Goal: Task Accomplishment & Management: Manage account settings

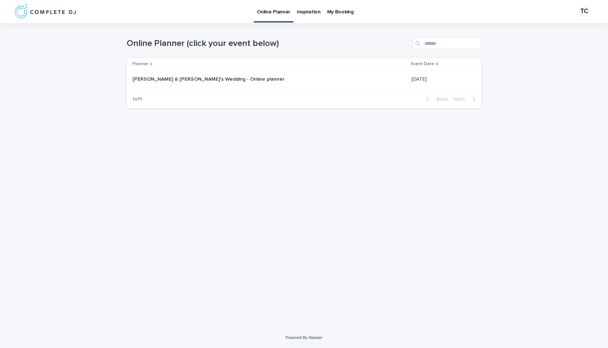
click at [199, 76] on p "[PERSON_NAME] & [PERSON_NAME]'s Wedding - Online planner" at bounding box center [208, 79] width 153 height 8
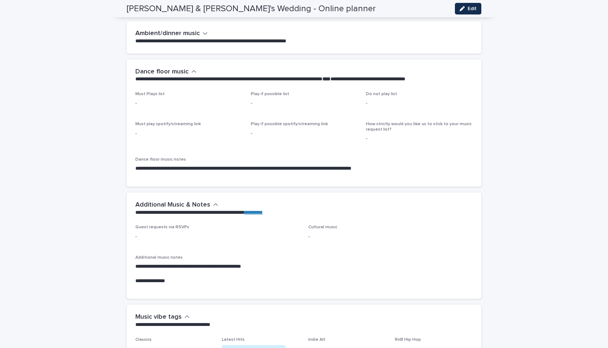
scroll to position [1561, 0]
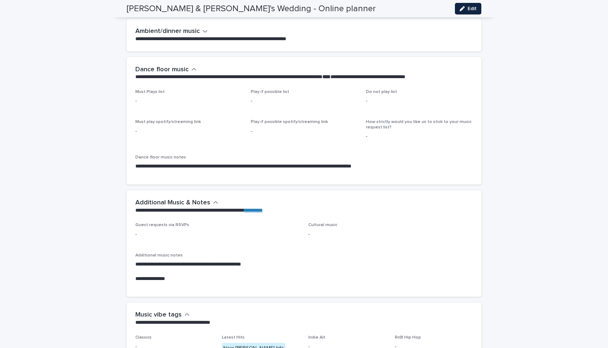
click at [471, 8] on span "Edit" at bounding box center [472, 8] width 9 height 5
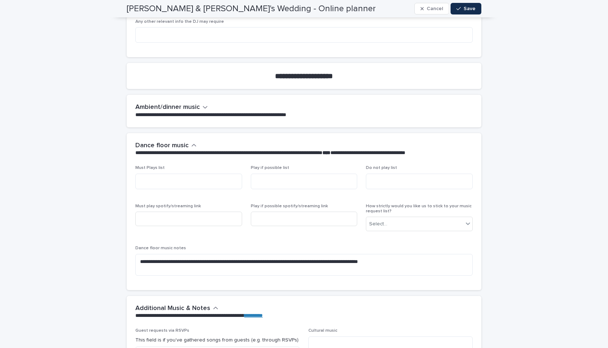
scroll to position [1758, 0]
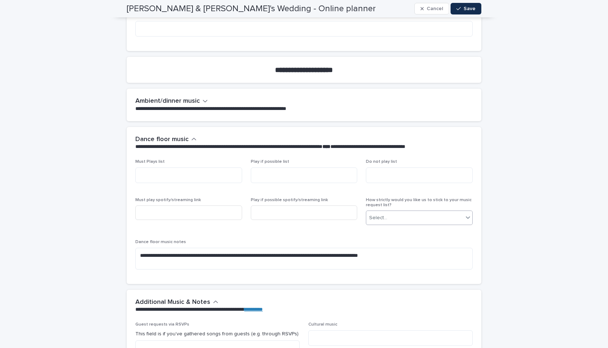
click at [427, 212] on div "Select..." at bounding box center [414, 218] width 97 height 12
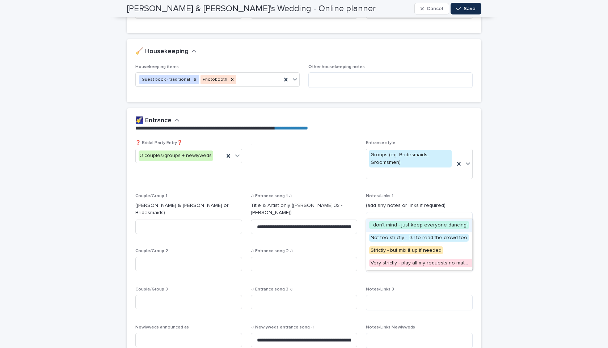
scroll to position [131, 0]
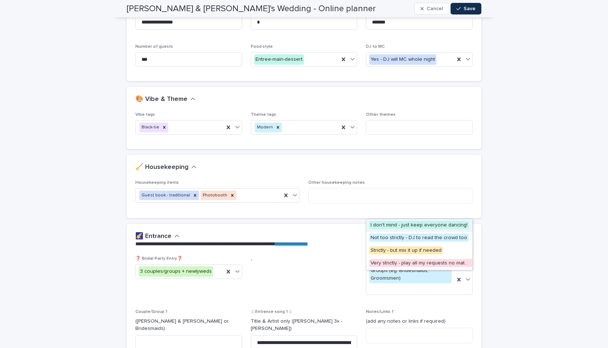
click at [462, 9] on div "button" at bounding box center [459, 8] width 7 height 5
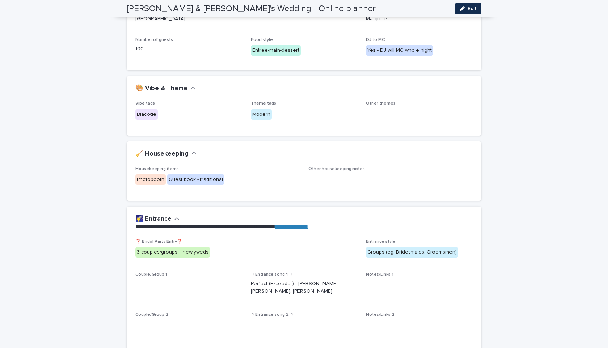
scroll to position [0, 0]
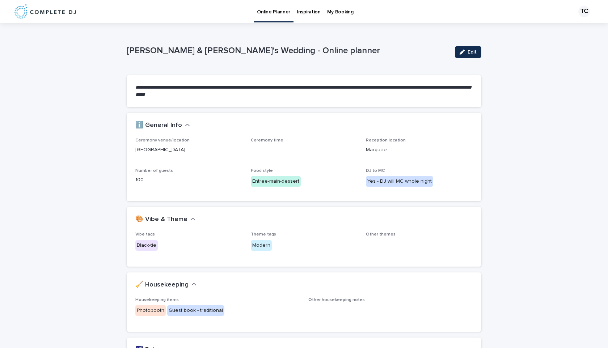
click at [308, 13] on p "Inspiration" at bounding box center [309, 7] width 24 height 15
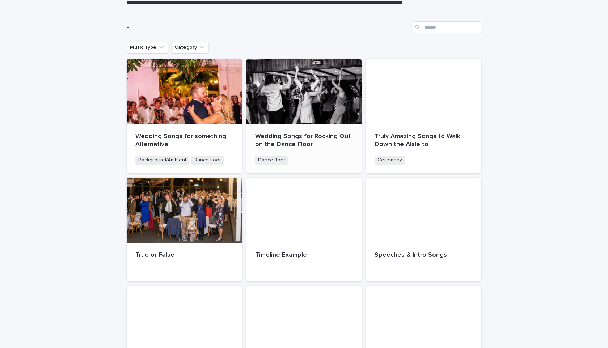
scroll to position [89, 0]
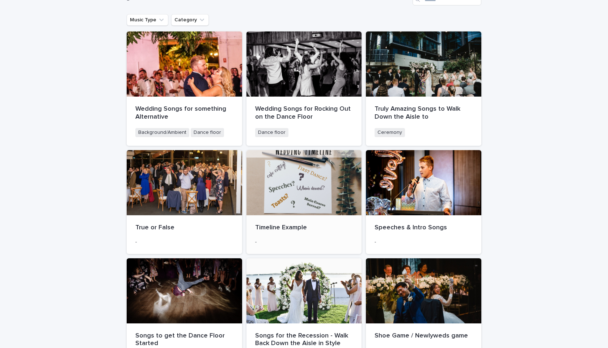
click at [302, 198] on div at bounding box center [303, 182] width 115 height 65
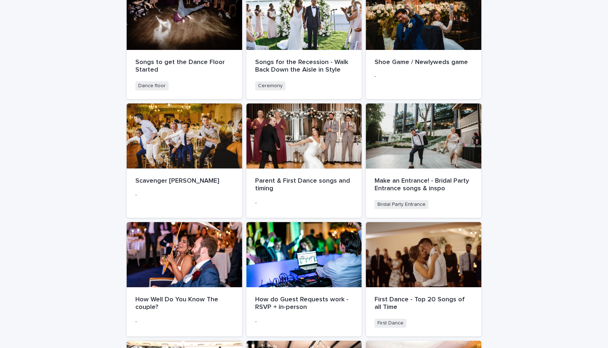
scroll to position [363, 0]
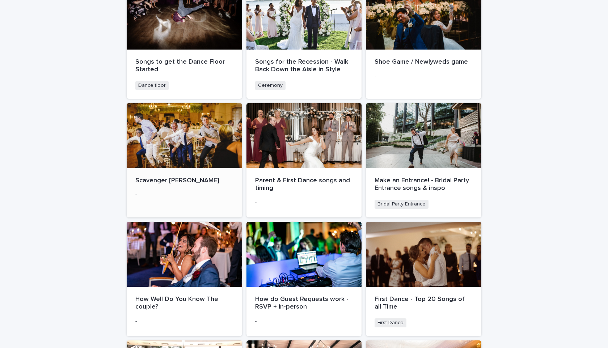
click at [171, 152] on div at bounding box center [184, 135] width 115 height 65
